Goal: Book appointment/travel/reservation

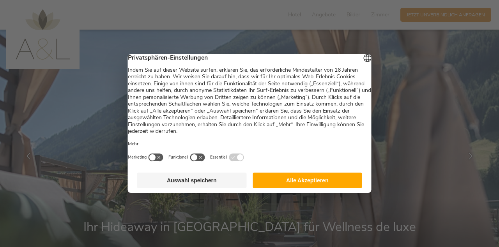
click at [213, 187] on button "Auswahl speichern" at bounding box center [191, 181] width 109 height 16
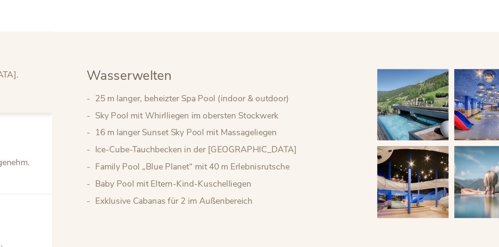
scroll to position [297, 0]
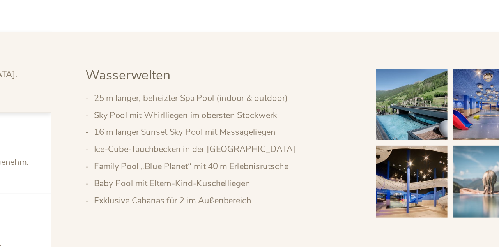
click at [372, 169] on img at bounding box center [366, 165] width 39 height 39
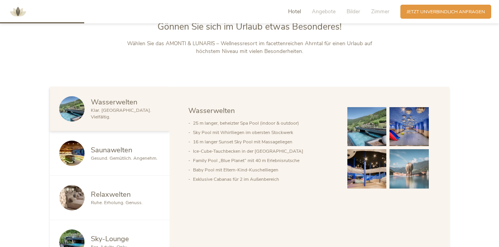
scroll to position [337, 0]
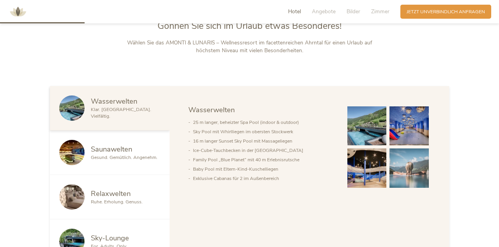
click at [121, 155] on span "Gesund. Gemütlich. Angenehm." at bounding box center [124, 157] width 67 height 6
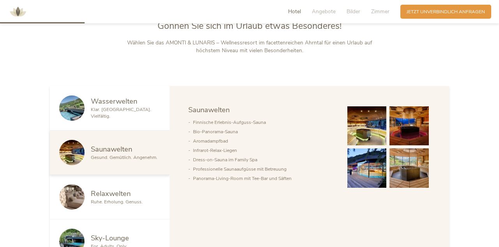
click at [367, 128] on img at bounding box center [366, 125] width 39 height 39
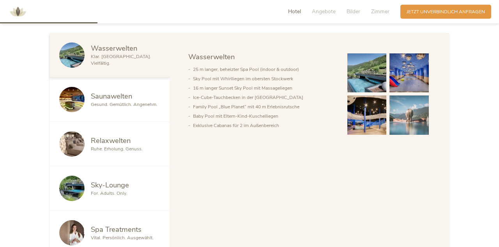
scroll to position [388, 0]
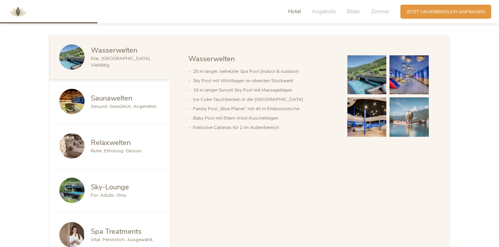
click at [98, 196] on span "For. Adults. Only." at bounding box center [109, 195] width 37 height 6
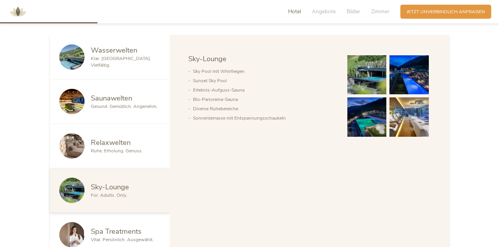
click at [364, 84] on img at bounding box center [366, 74] width 39 height 39
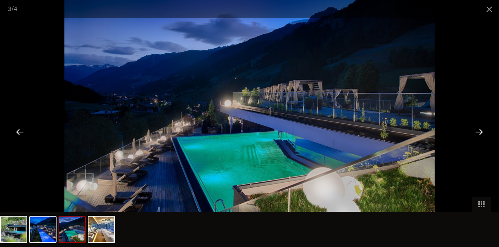
click at [480, 144] on div at bounding box center [479, 132] width 24 height 24
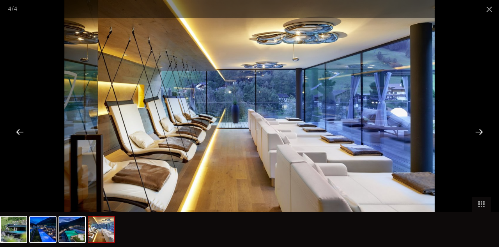
click at [490, 12] on span at bounding box center [488, 9] width 19 height 18
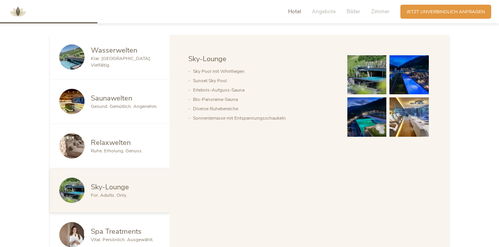
click at [121, 141] on span "Relaxwelten" at bounding box center [111, 143] width 40 height 10
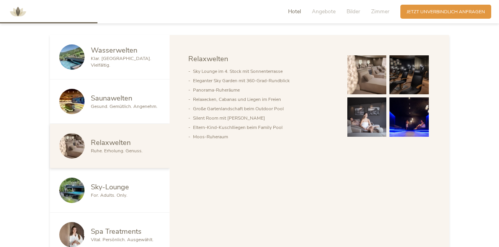
click at [372, 87] on img at bounding box center [366, 74] width 39 height 39
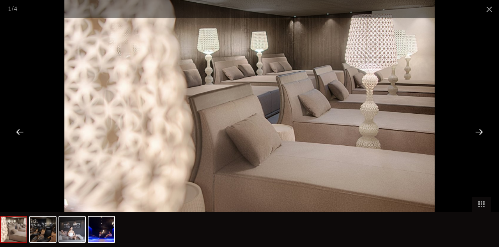
click at [487, 13] on span at bounding box center [488, 9] width 19 height 18
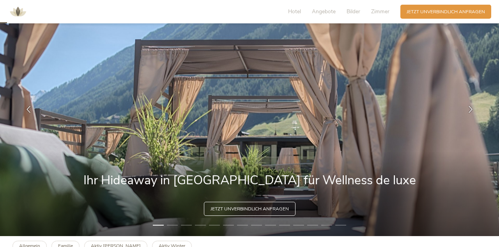
scroll to position [0, 0]
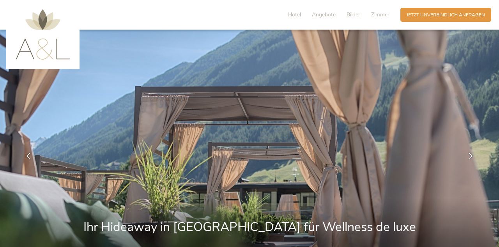
click at [295, 17] on span "Hotel" at bounding box center [294, 14] width 13 height 7
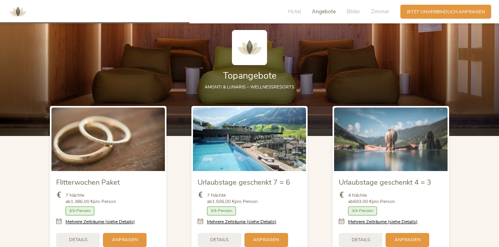
scroll to position [754, 0]
click at [222, 239] on span "Details" at bounding box center [219, 239] width 18 height 7
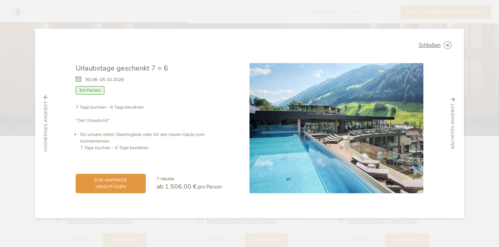
click at [0, 0] on icon at bounding box center [0, 0] width 0 height 0
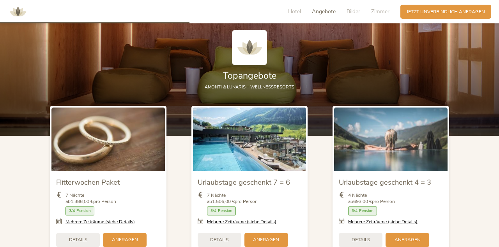
click at [386, 14] on span "Zimmer" at bounding box center [380, 11] width 18 height 7
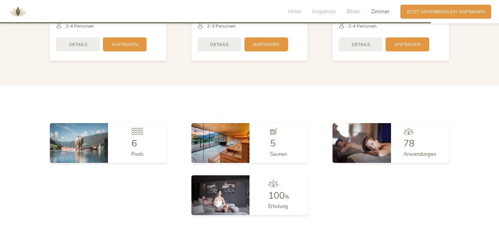
scroll to position [1718, 0]
